Goal: Information Seeking & Learning: Find specific fact

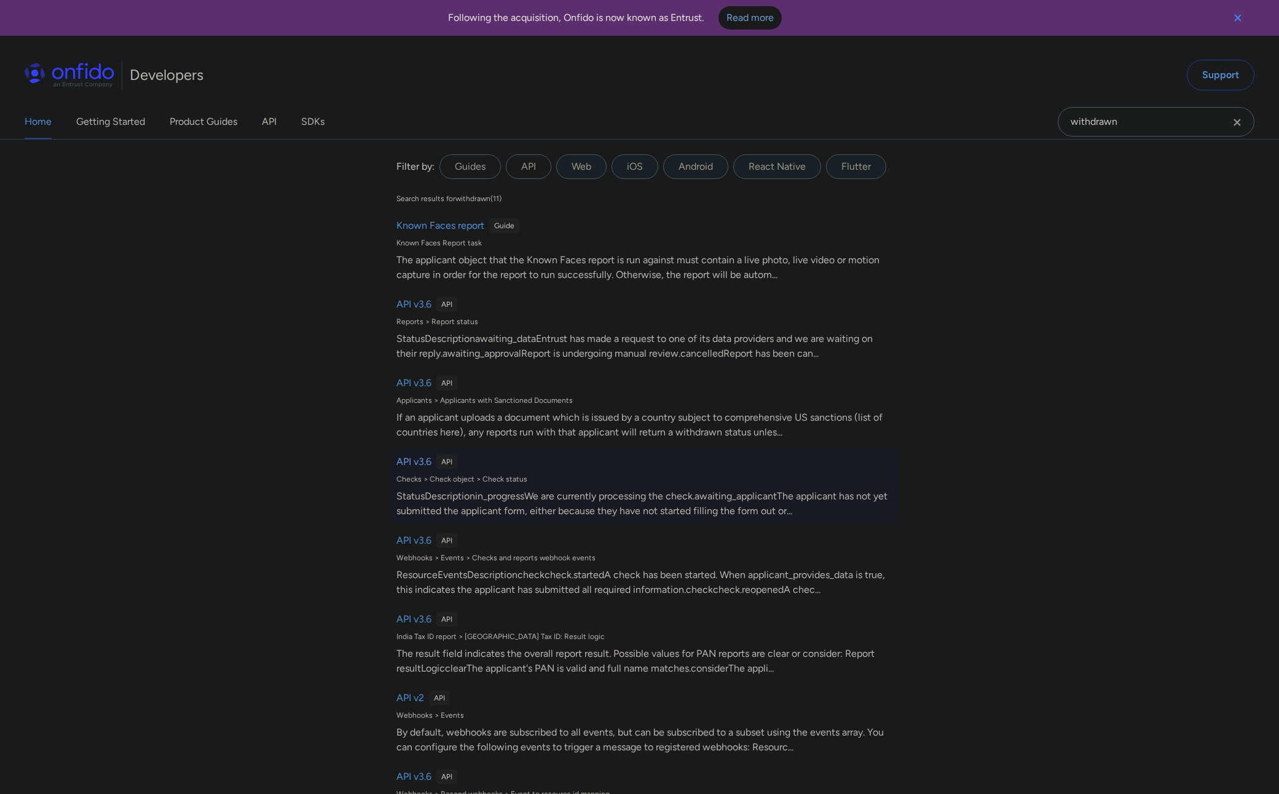
type input "withdrawn"
click at [417, 461] on h6 "API v3.6" at bounding box center [414, 461] width 35 height 15
select select "http"
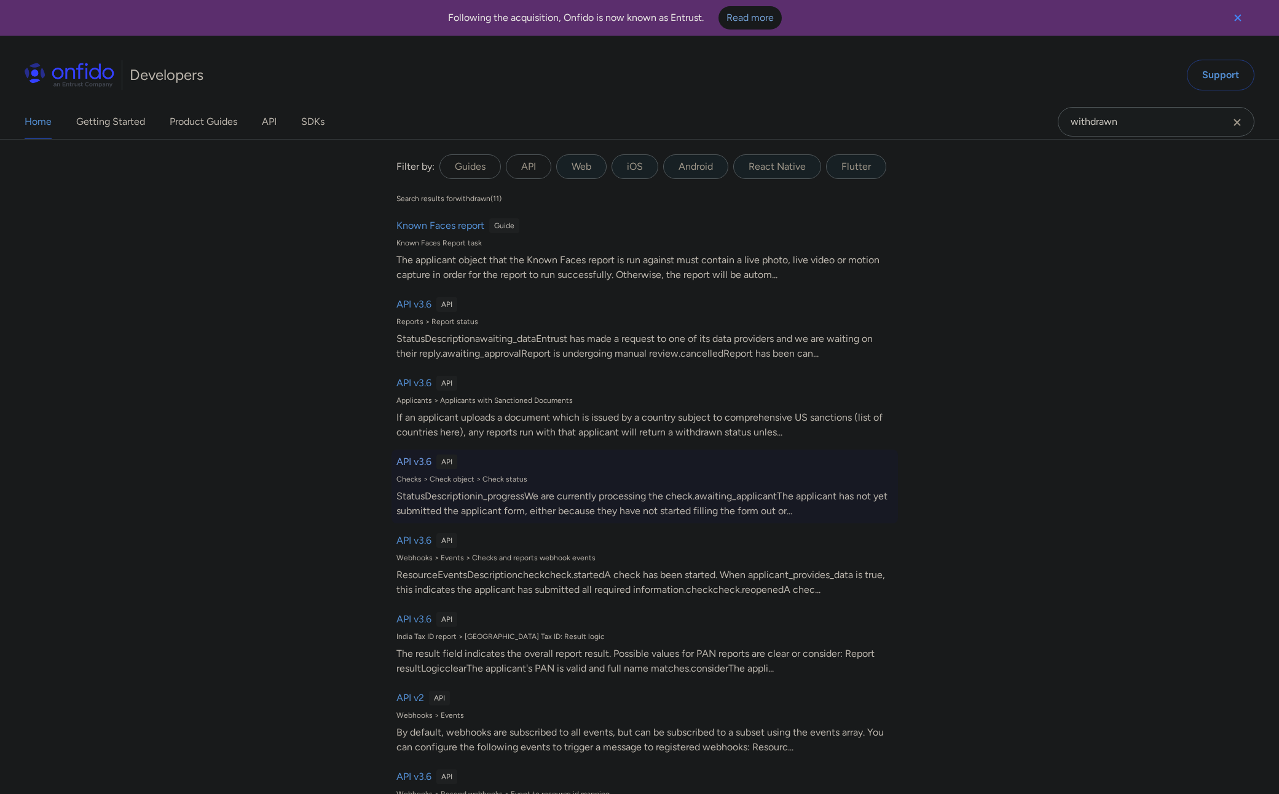
select select "http"
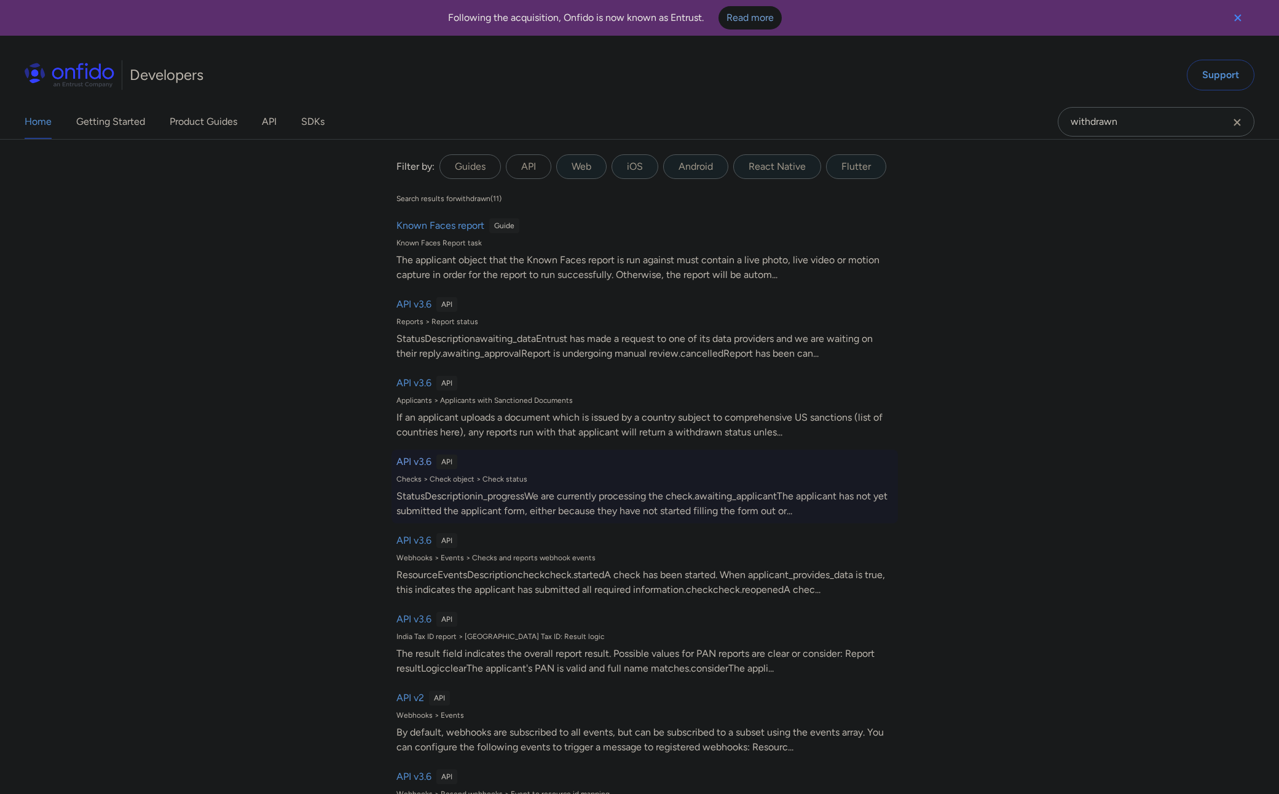
select select "http"
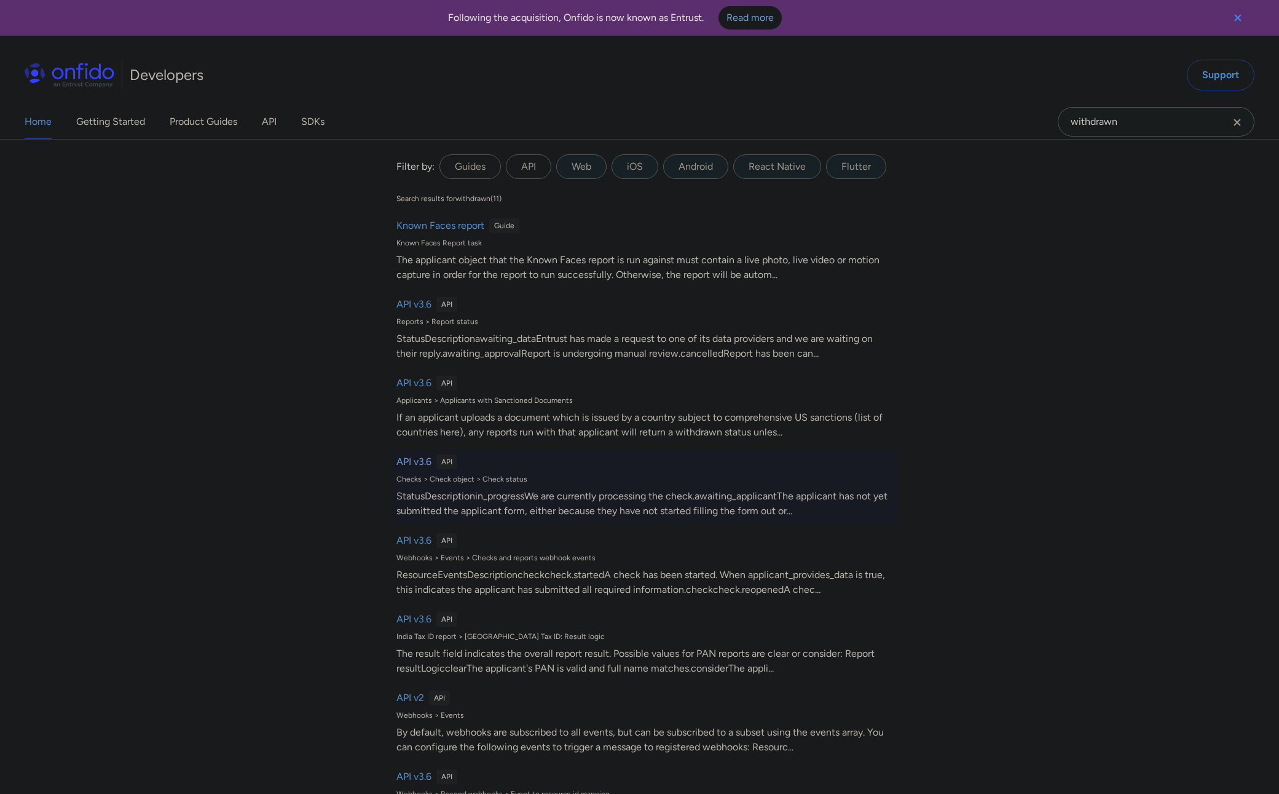
select select "http"
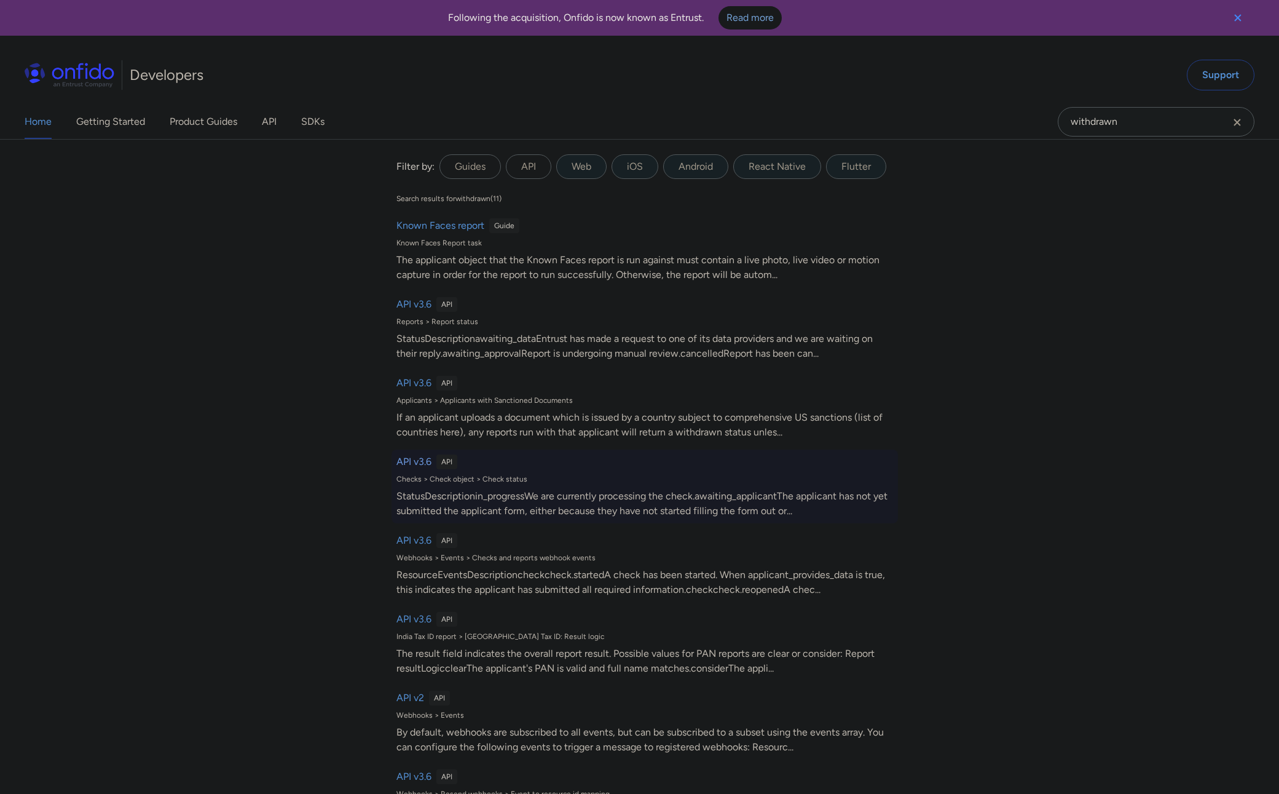
select select "http"
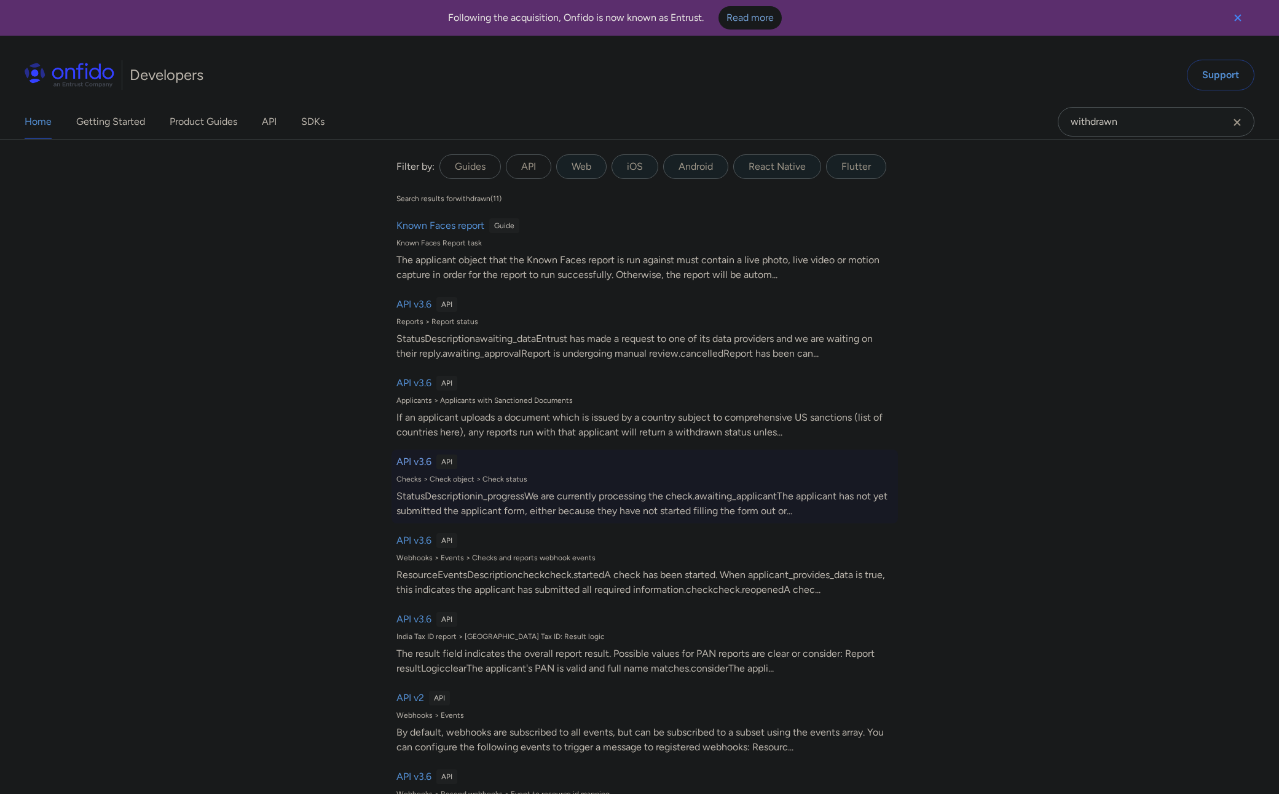
select select "http"
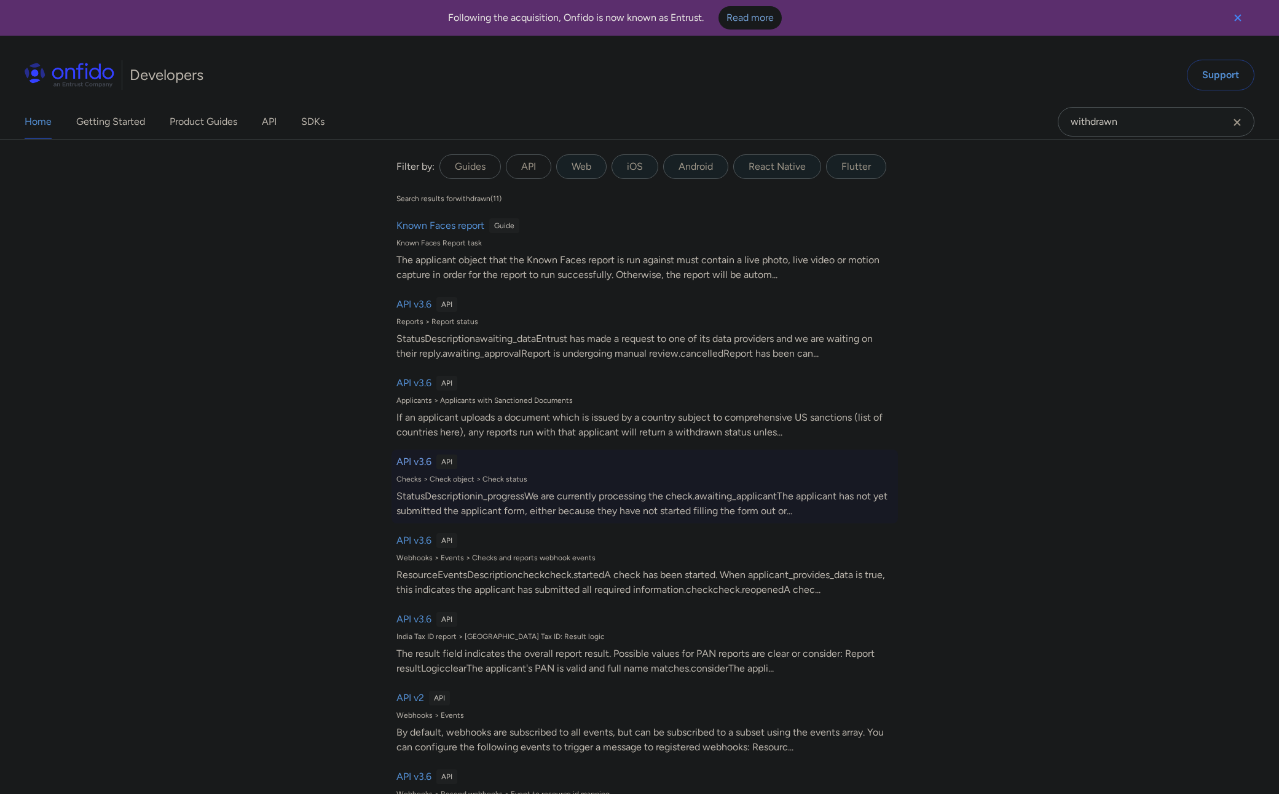
select select "http"
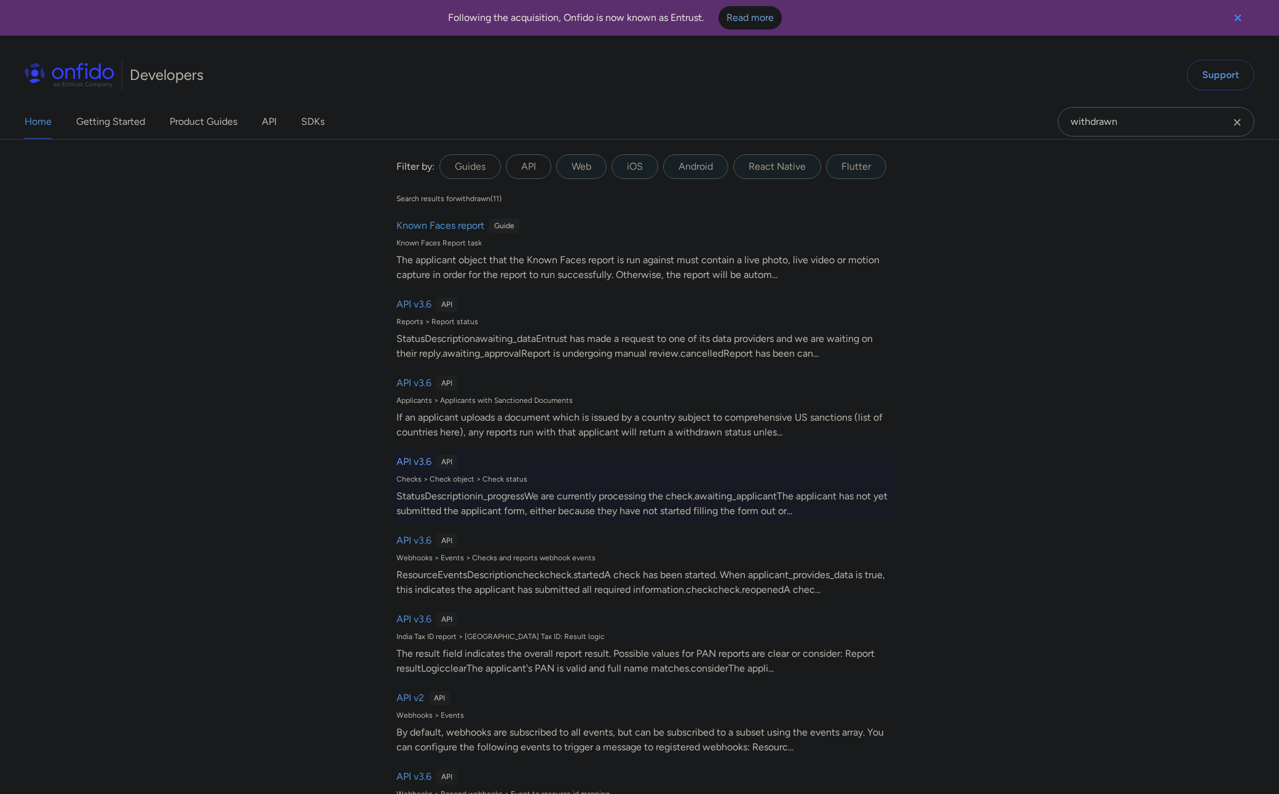
select select "http"
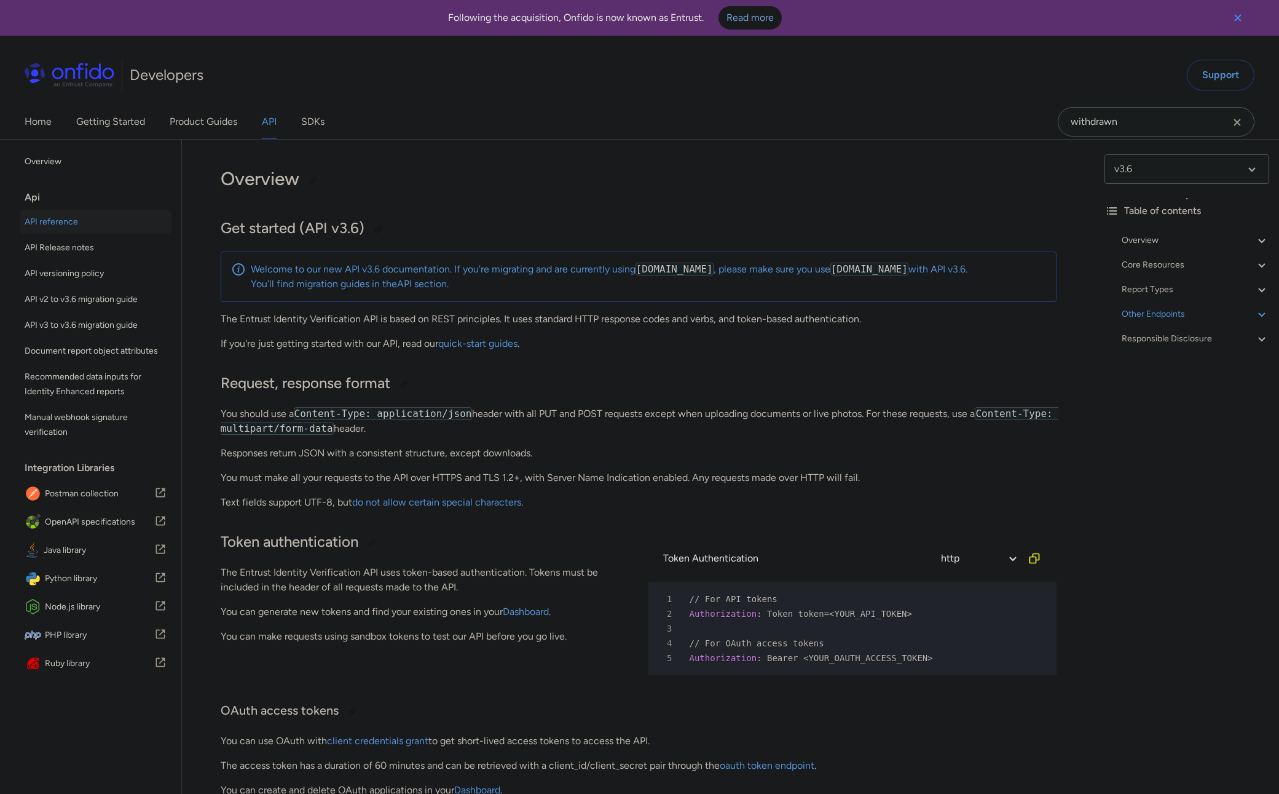
scroll to position [108143, 0]
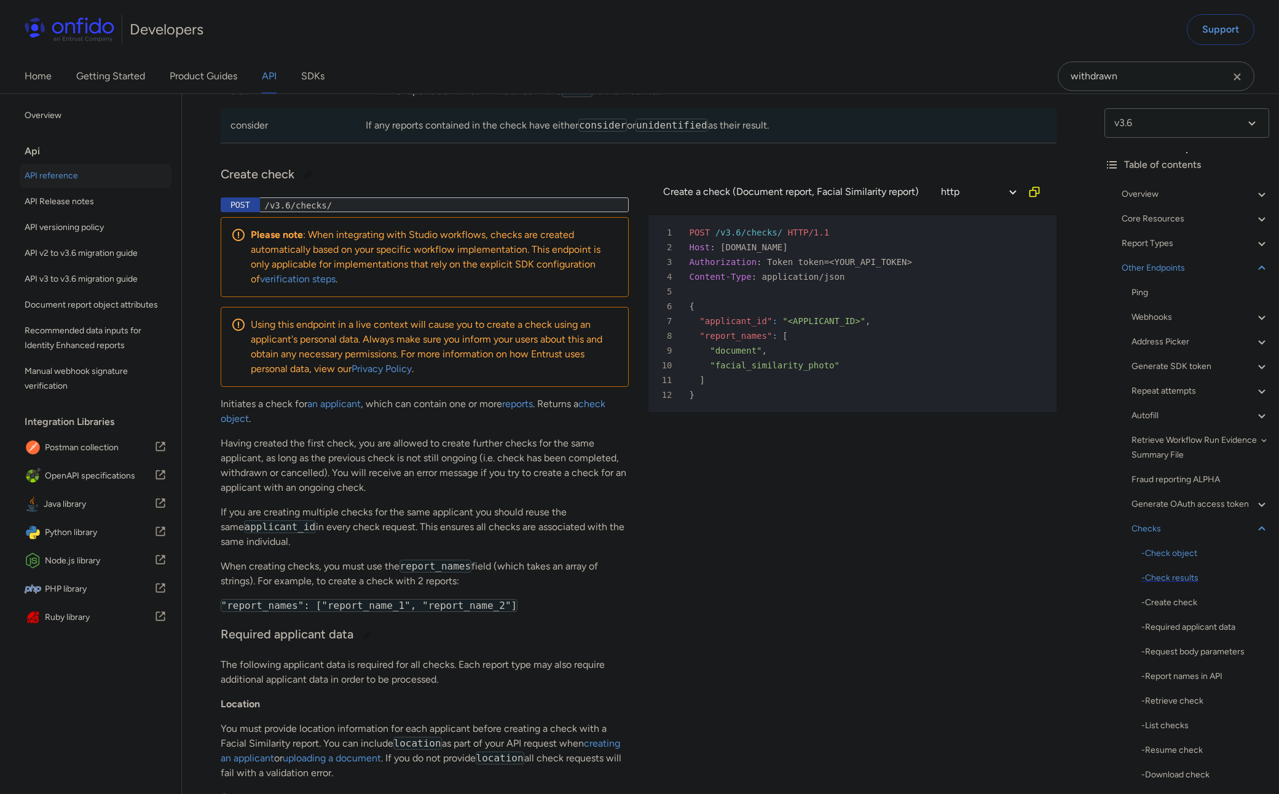
click at [1153, 583] on div "- Check results" at bounding box center [1206, 578] width 128 height 15
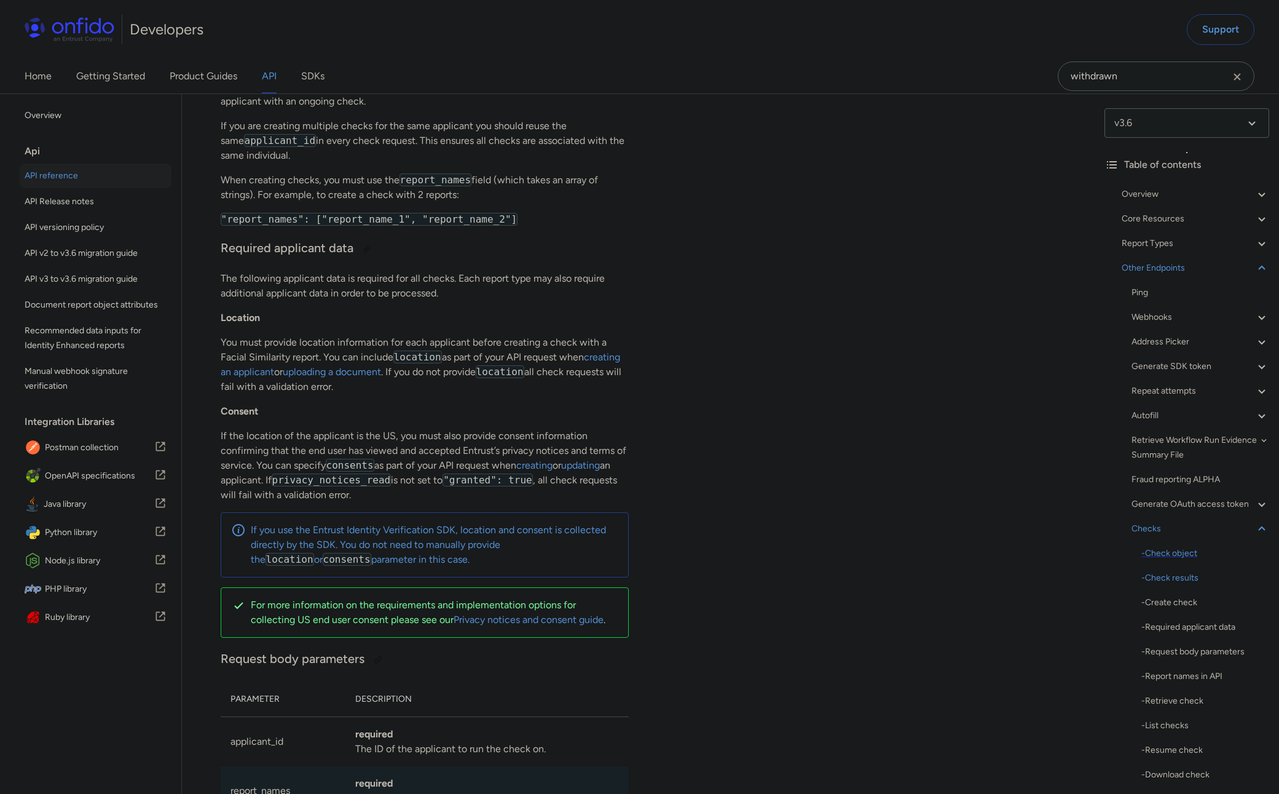
click at [1156, 553] on div "- Check object" at bounding box center [1206, 553] width 128 height 15
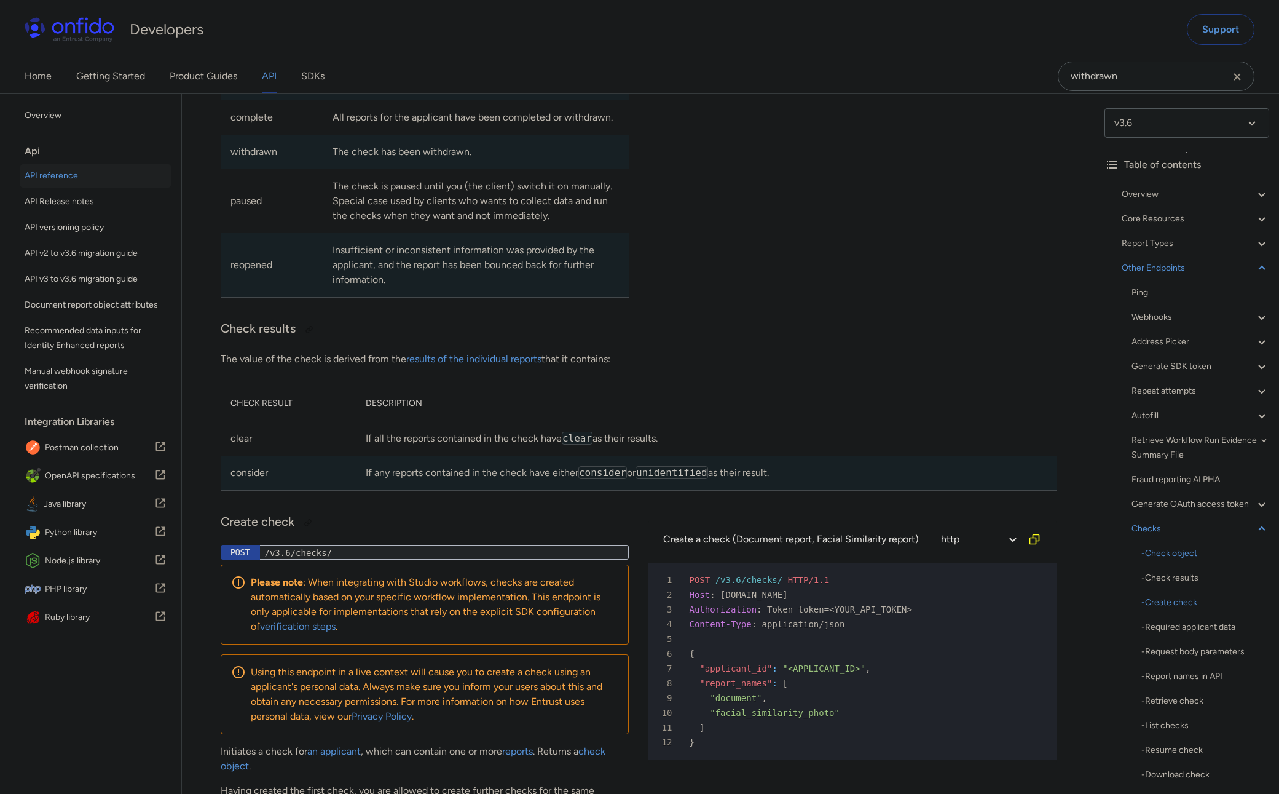
scroll to position [97, 0]
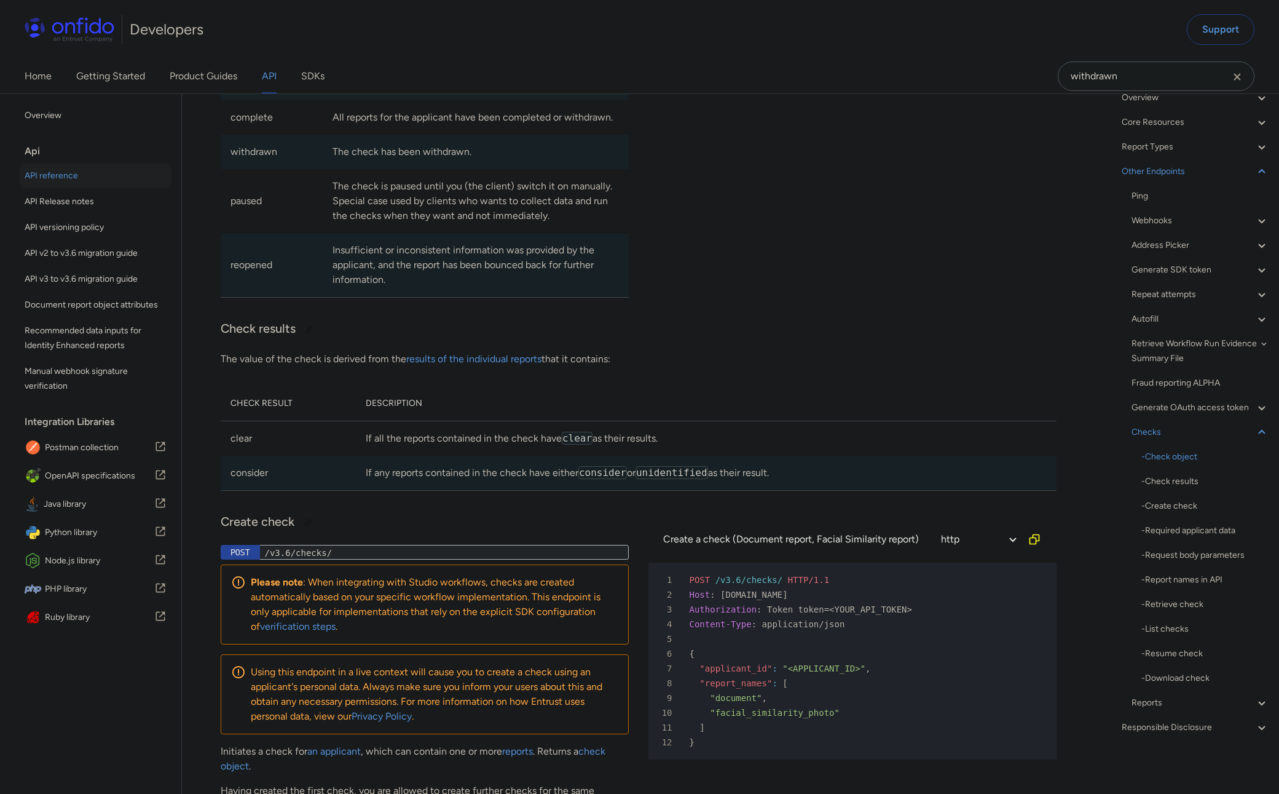
click at [1145, 708] on div "Reports" at bounding box center [1201, 702] width 138 height 15
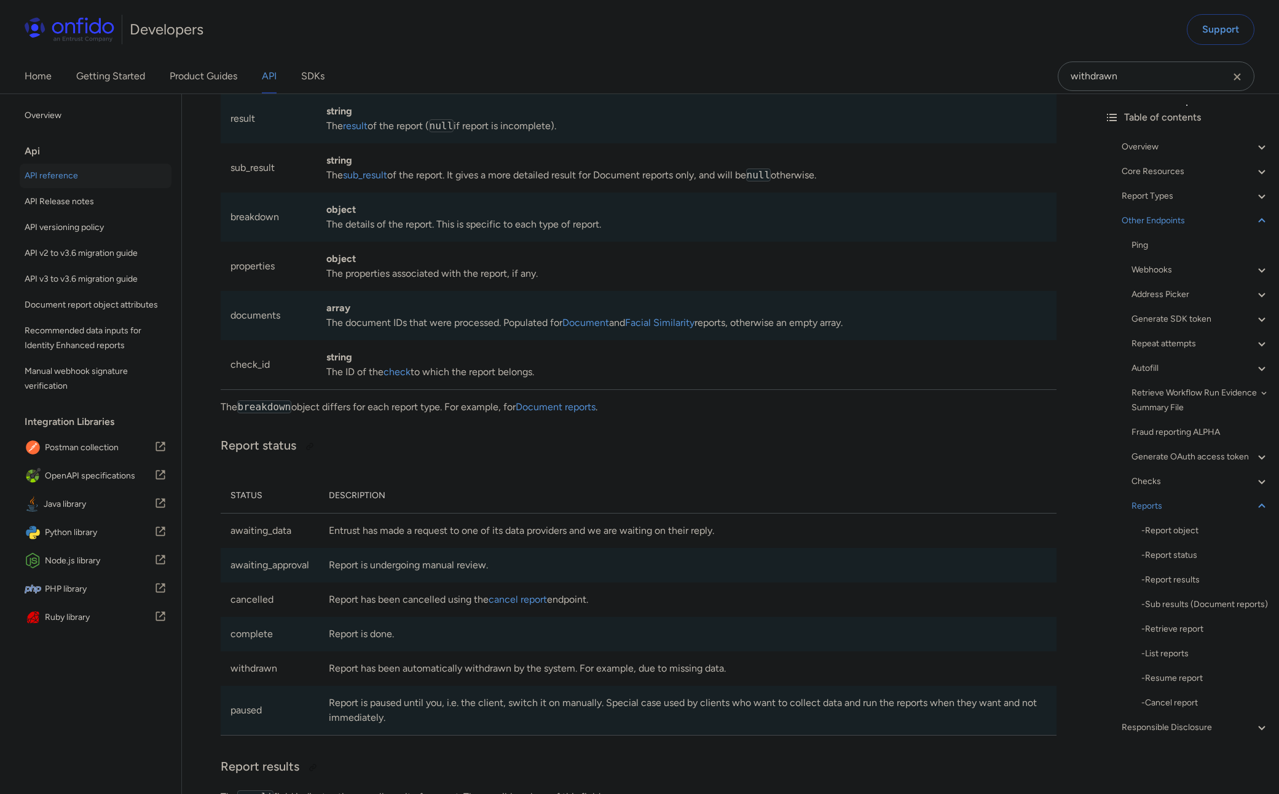
click at [1147, 565] on div "- Report object - Report status - Report results - Sub results (Document report…" at bounding box center [1206, 616] width 128 height 187
click at [1148, 562] on div "- Report status" at bounding box center [1206, 555] width 128 height 15
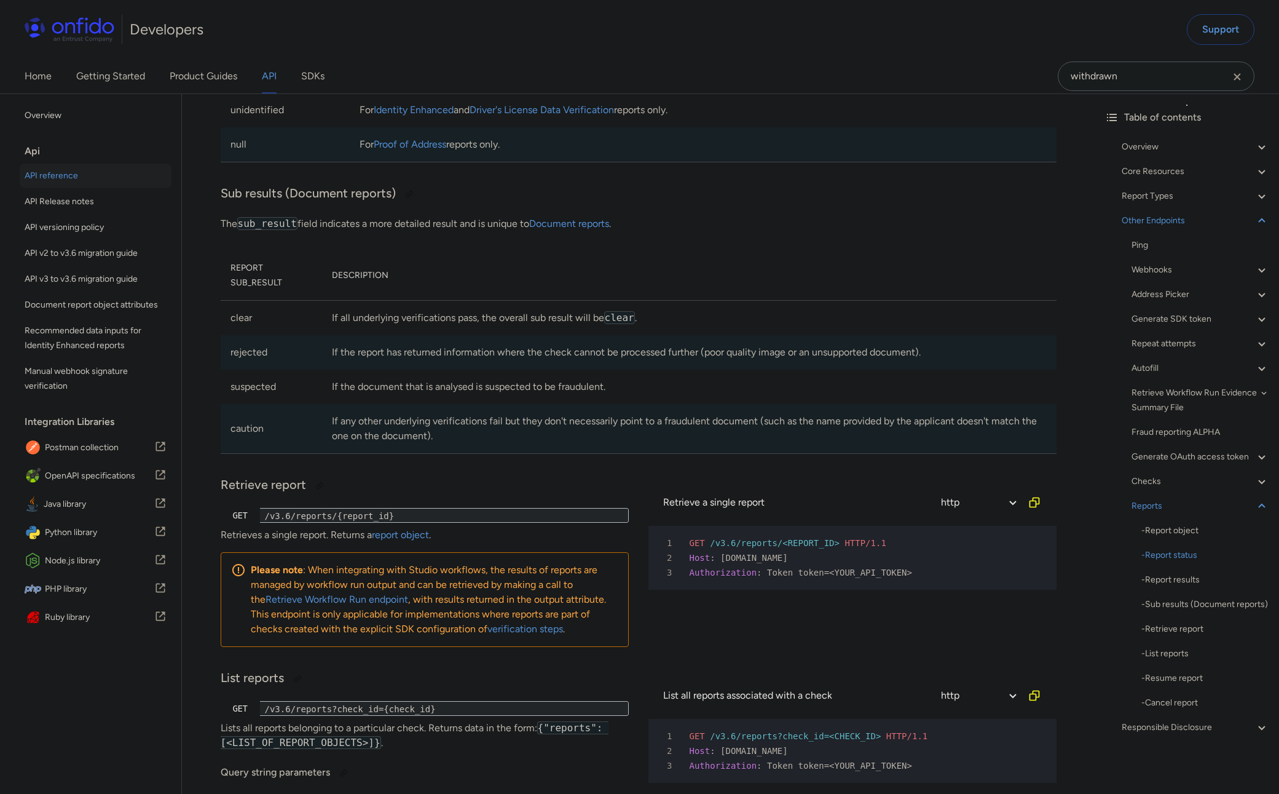
copy td "withdrawn"
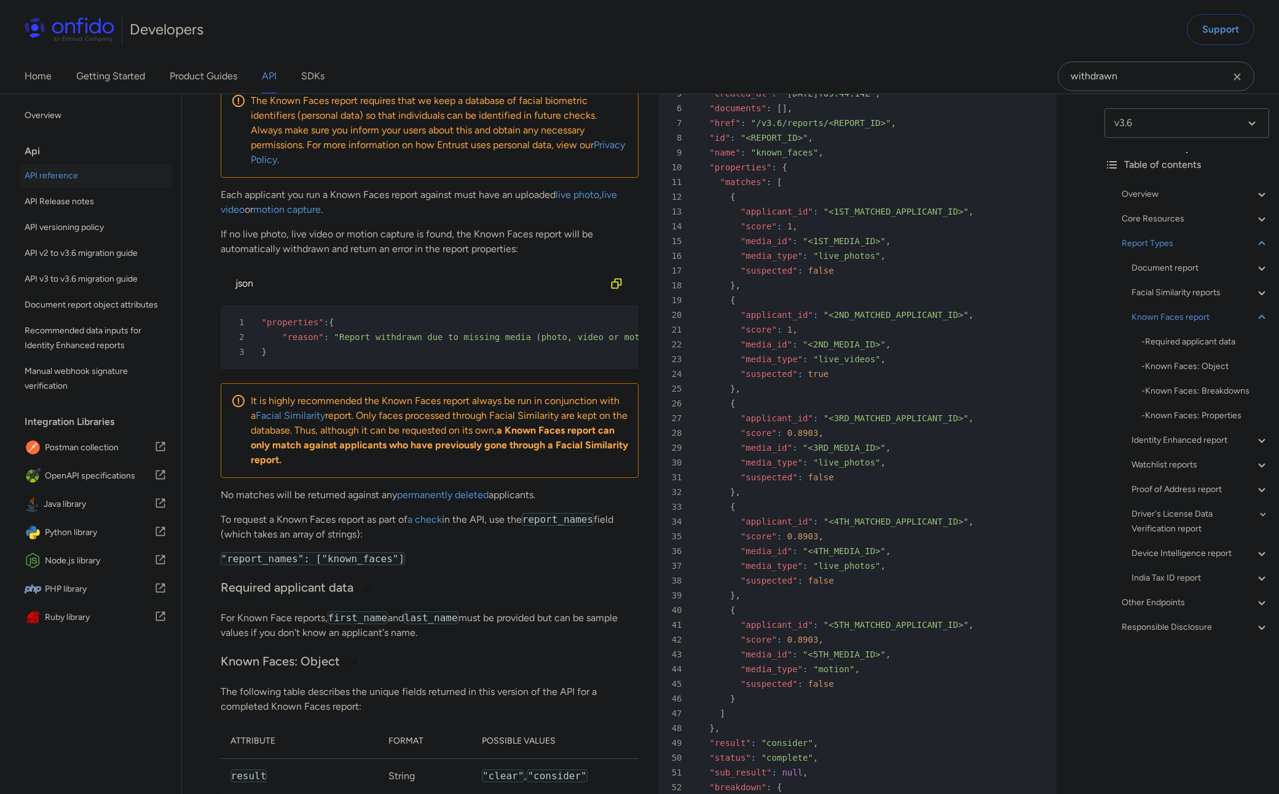
scroll to position [87940, 0]
